Goal: Communication & Community: Participate in discussion

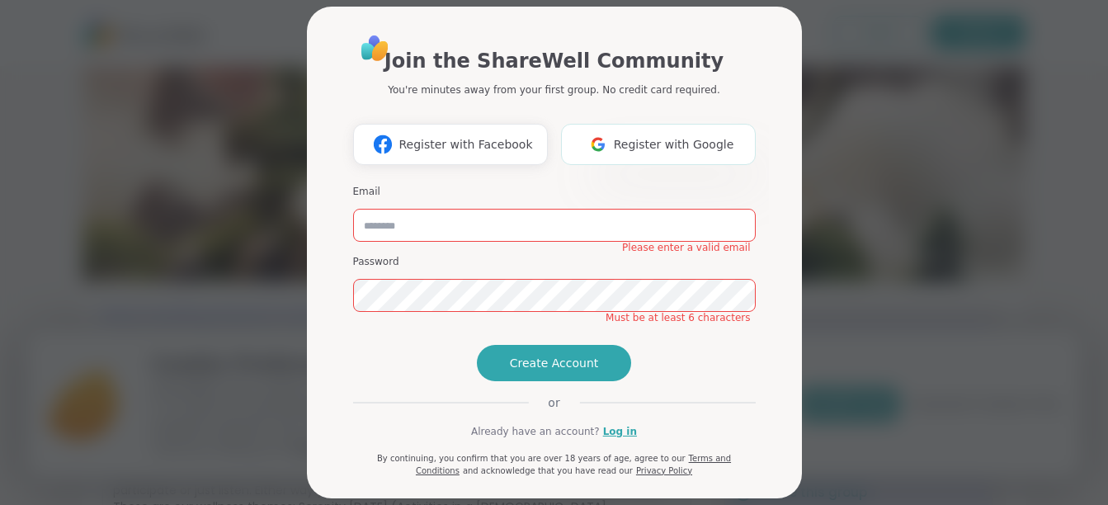
click at [651, 140] on span "Register with Google" at bounding box center [674, 144] width 120 height 17
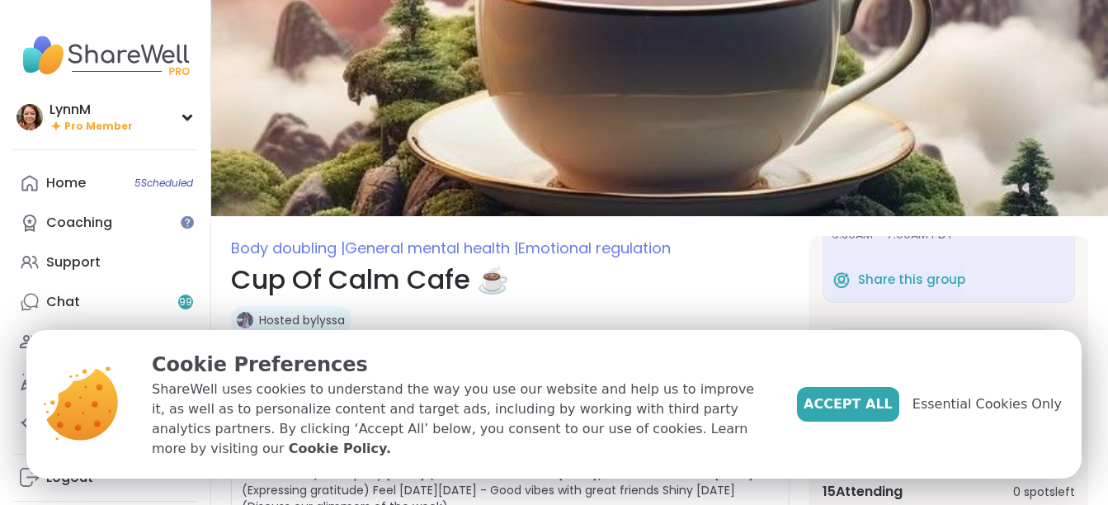
scroll to position [120, 0]
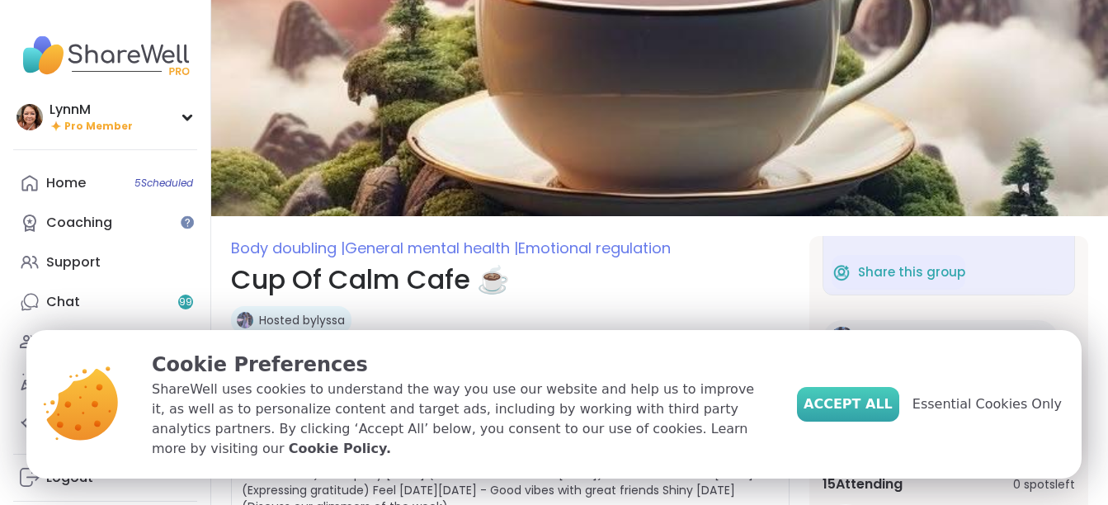
click at [871, 414] on span "Accept All" at bounding box center [847, 404] width 89 height 20
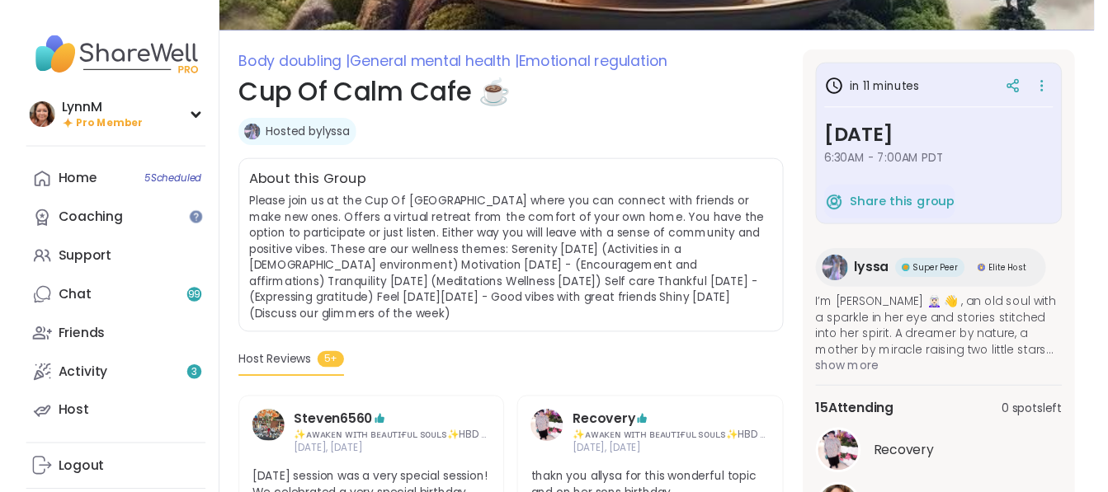
scroll to position [0, 0]
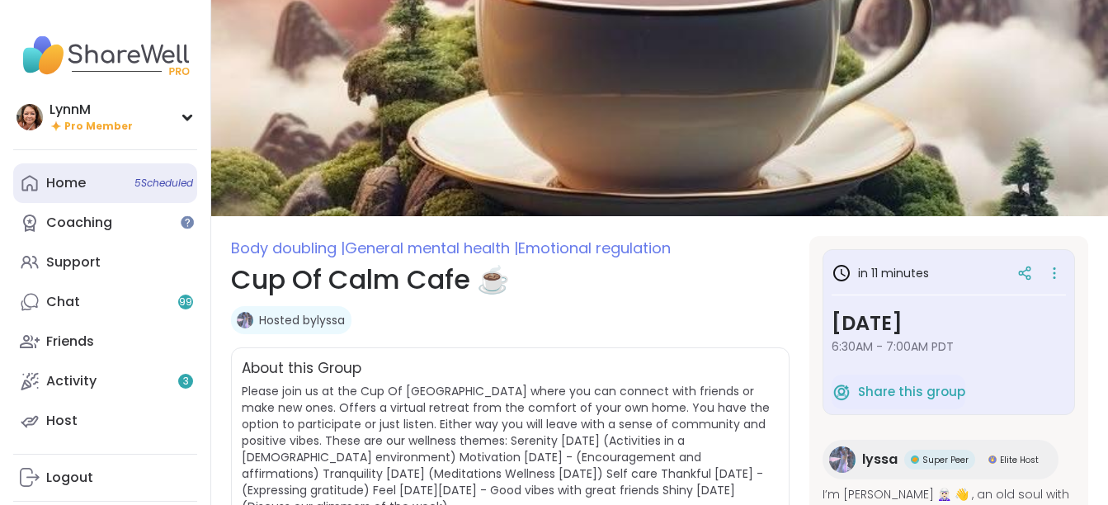
click at [65, 183] on div "Home 5 Scheduled" at bounding box center [66, 183] width 40 height 18
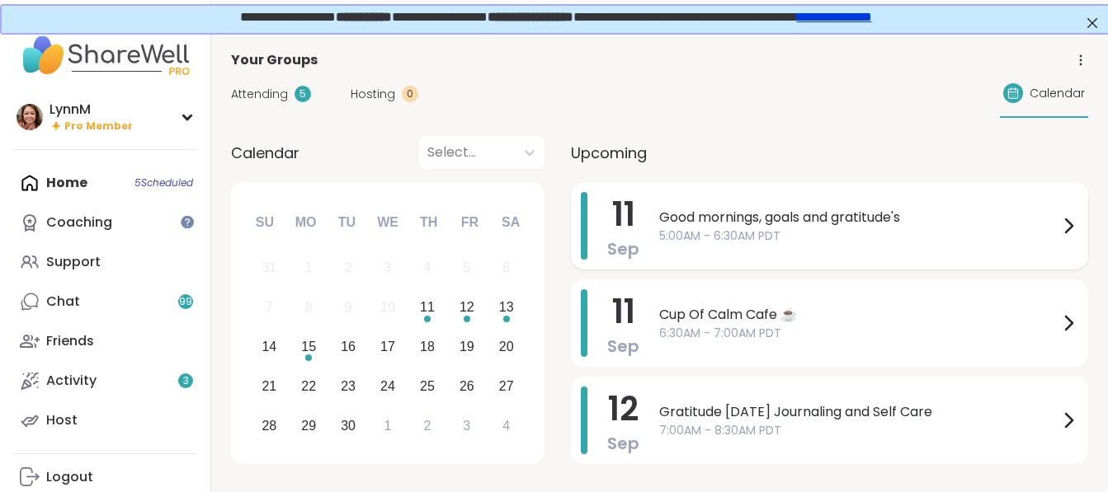
click at [1062, 225] on icon at bounding box center [1068, 226] width 20 height 20
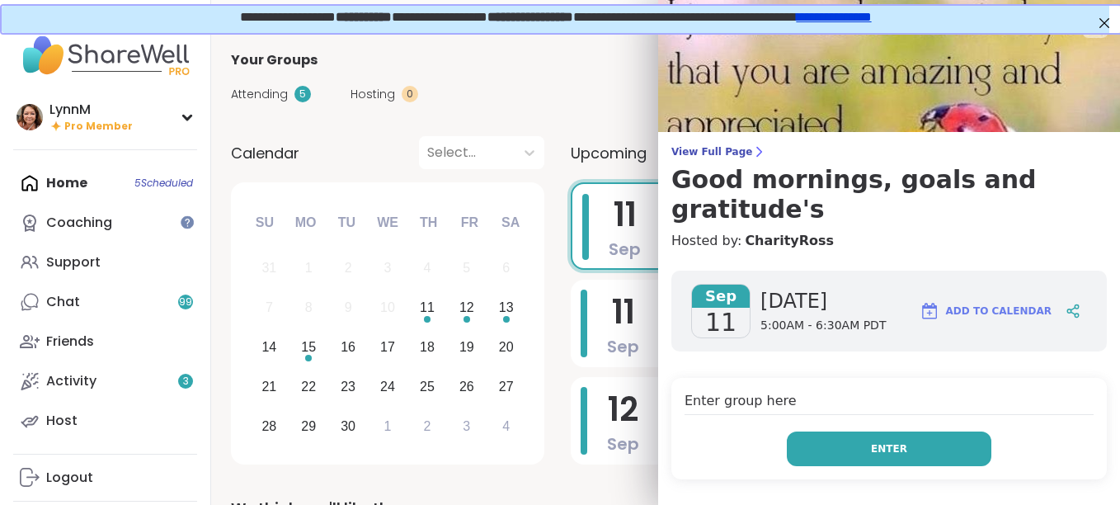
click at [883, 441] on span "Enter" at bounding box center [889, 448] width 36 height 15
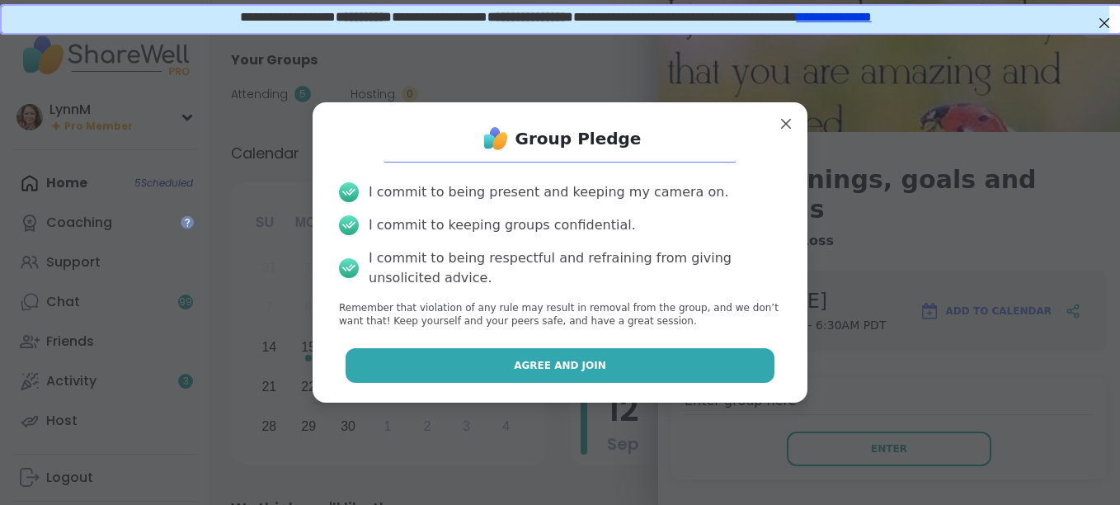
click at [501, 369] on button "Agree and Join" at bounding box center [561, 365] width 430 height 35
